Goal: Navigation & Orientation: Go to known website

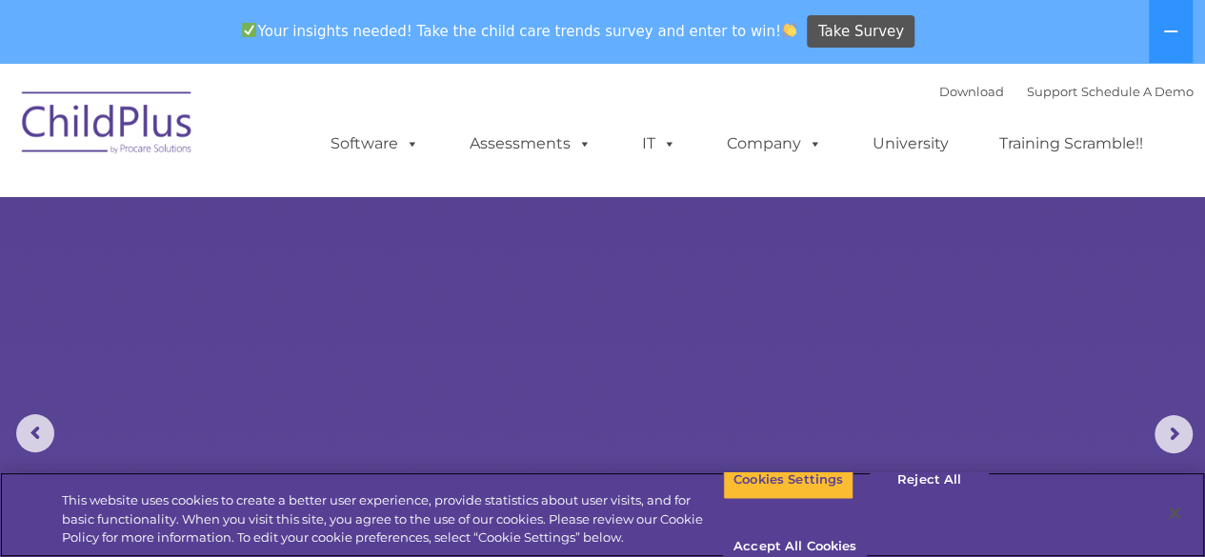
select select "MEDIUM"
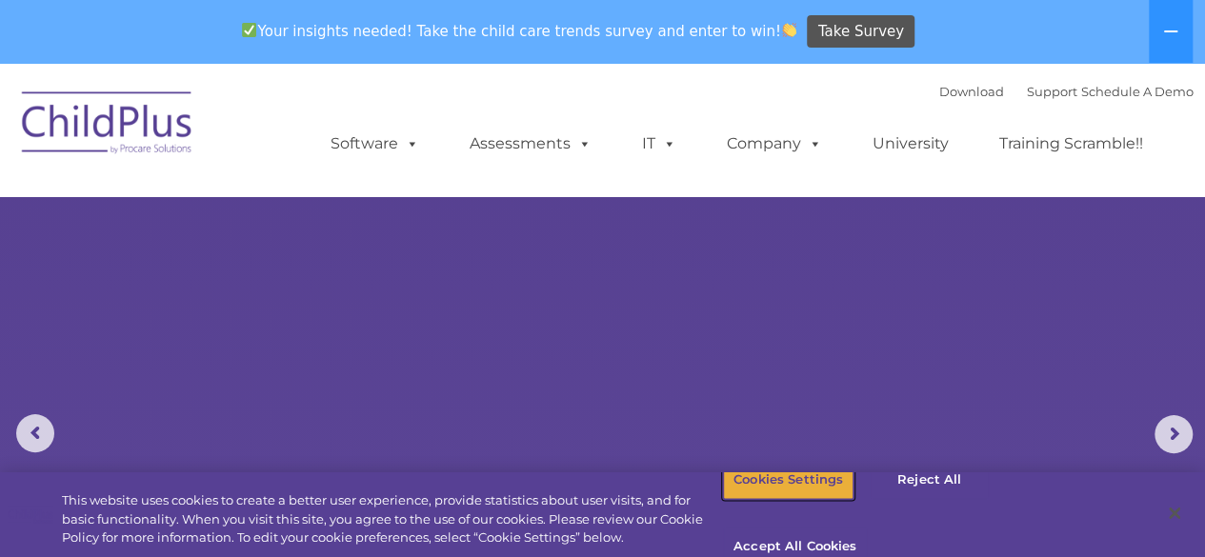
click at [810, 500] on button "Cookies Settings" at bounding box center [788, 480] width 131 height 40
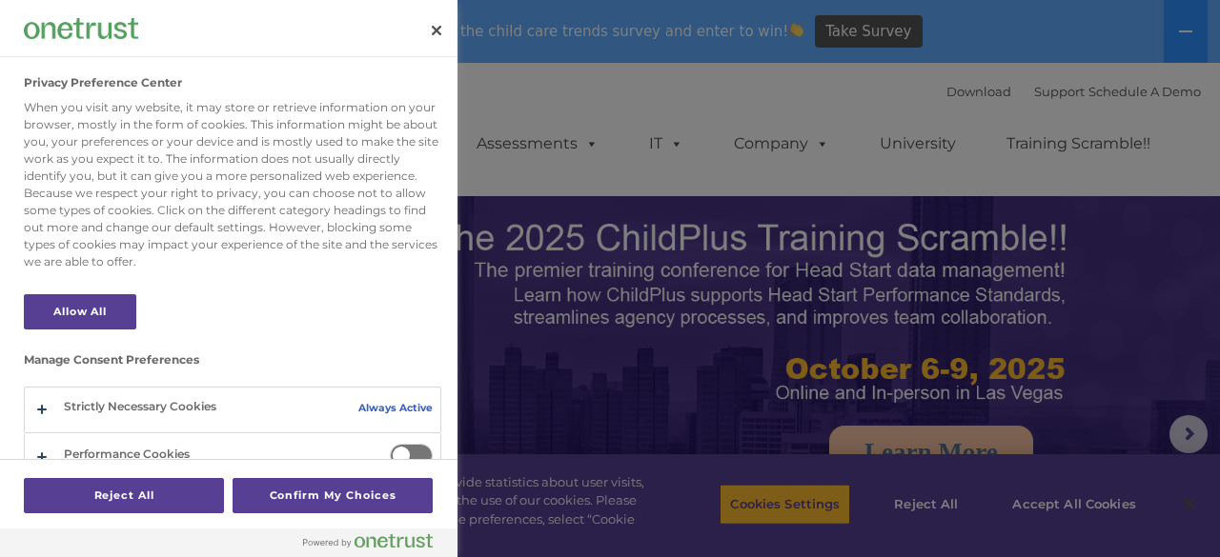
click at [877, 363] on div at bounding box center [610, 278] width 1220 height 557
click at [444, 30] on button "Close" at bounding box center [436, 31] width 42 height 42
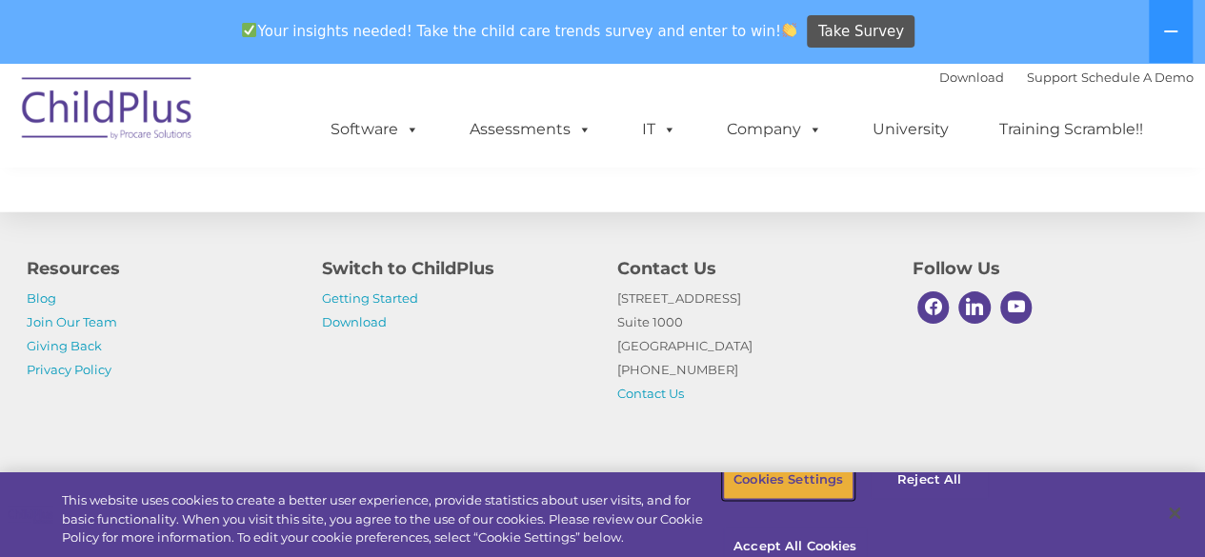
scroll to position [2376, 0]
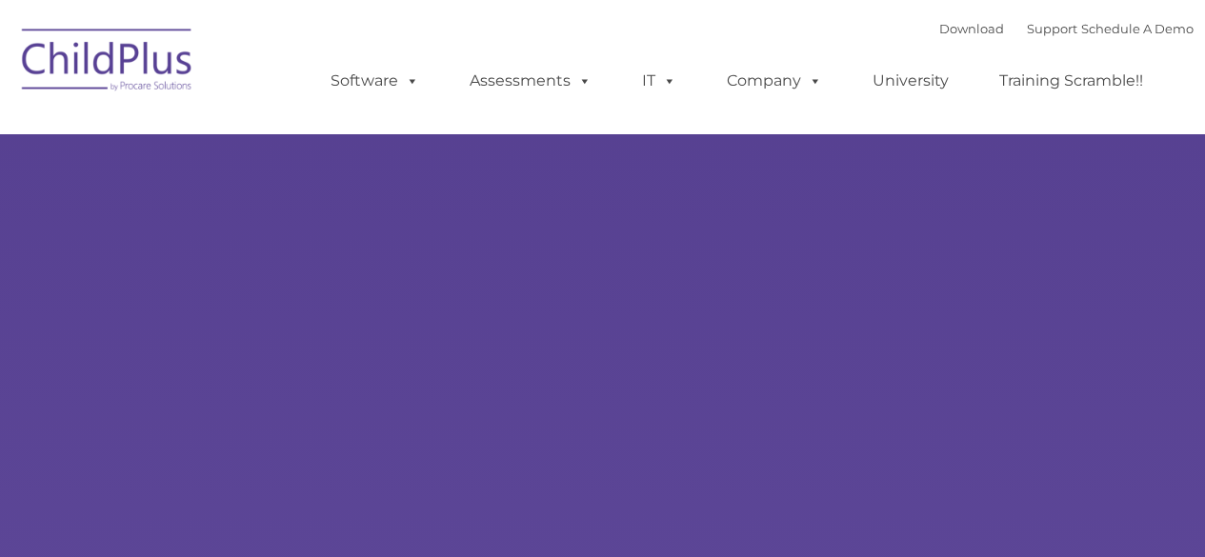
type input ""
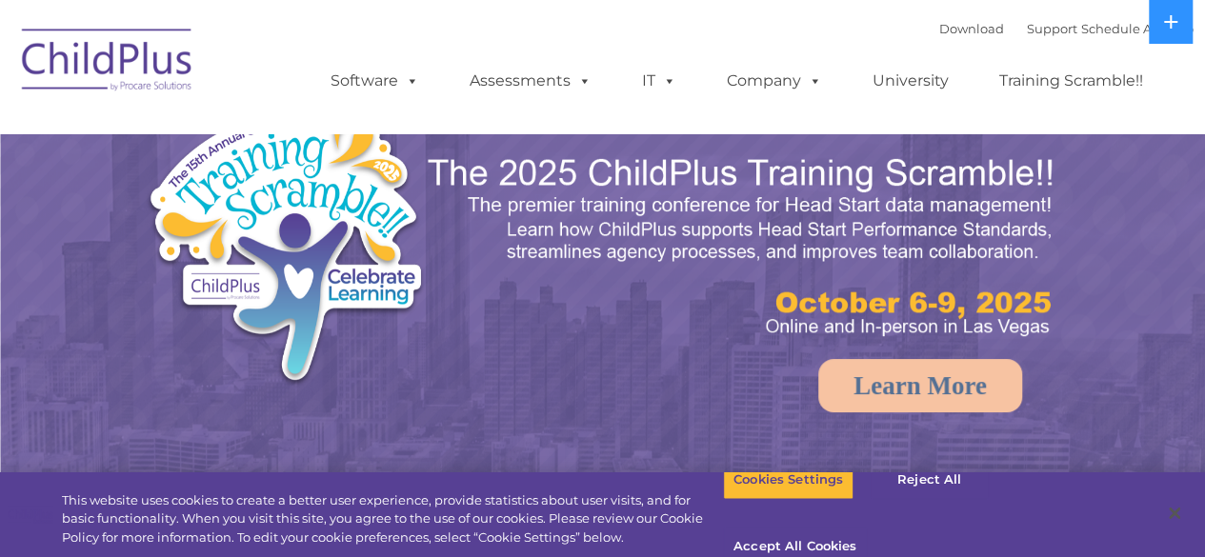
select select "MEDIUM"
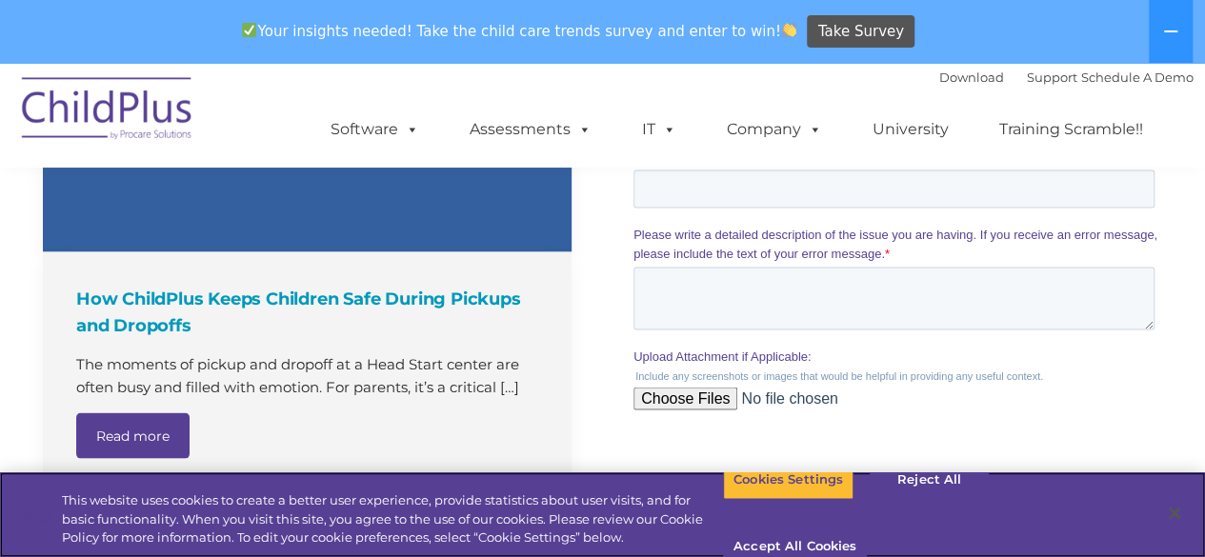
scroll to position [1881, 0]
